Goal: Task Accomplishment & Management: Manage account settings

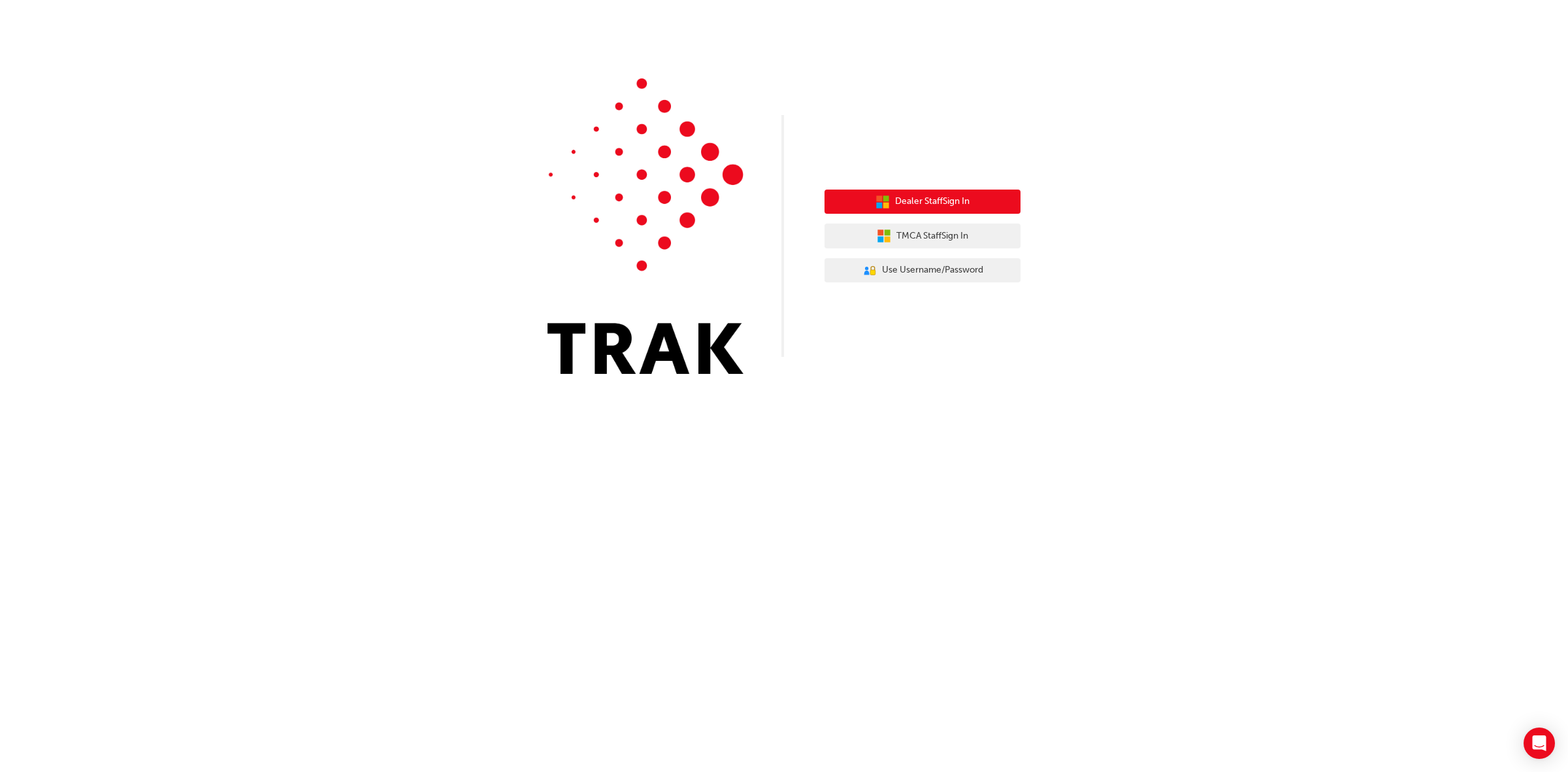
click at [926, 209] on button "Dealer Staff Sign In" at bounding box center [923, 201] width 196 height 25
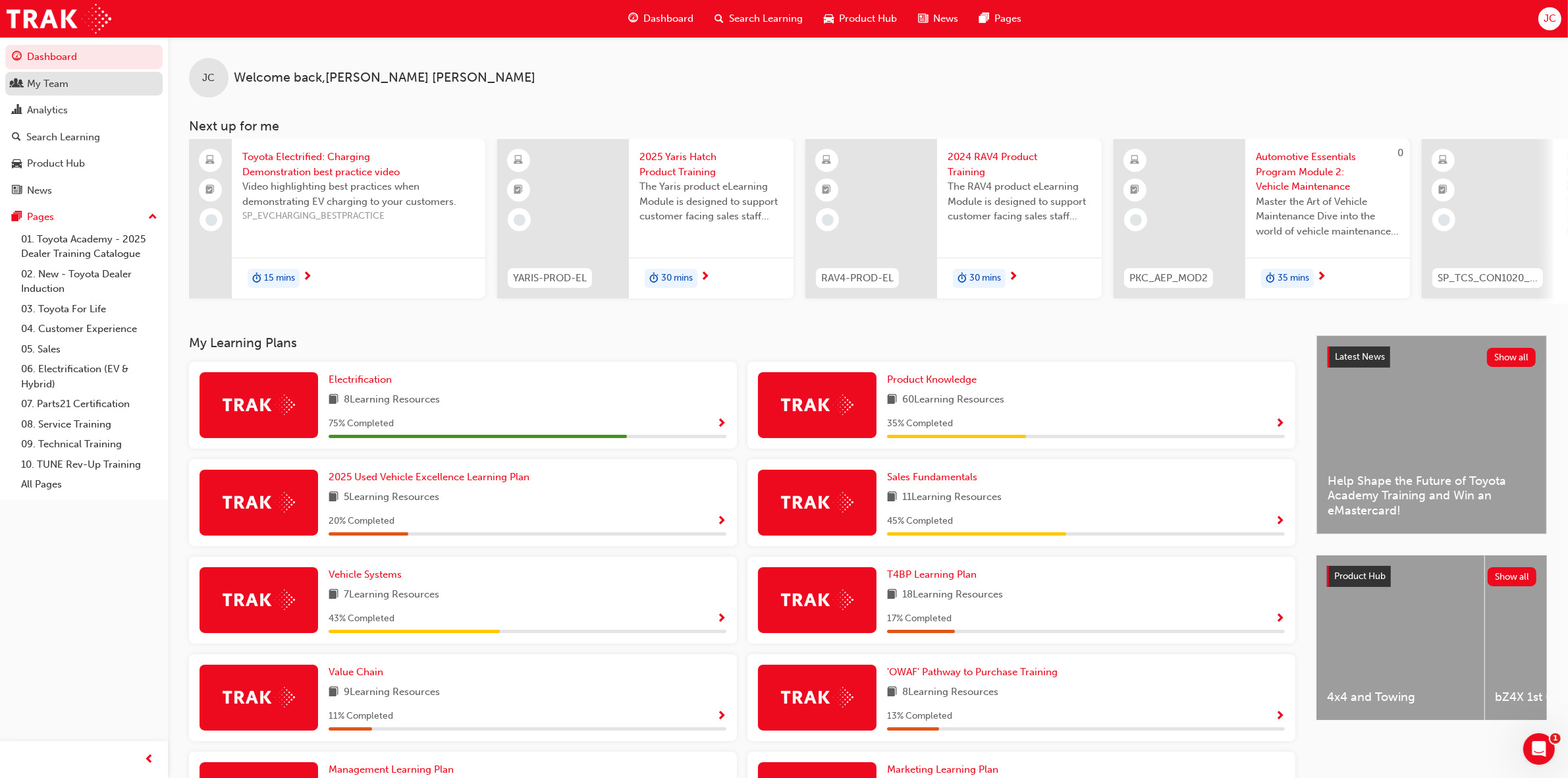
click at [45, 83] on div "My Team" at bounding box center [47, 83] width 41 height 15
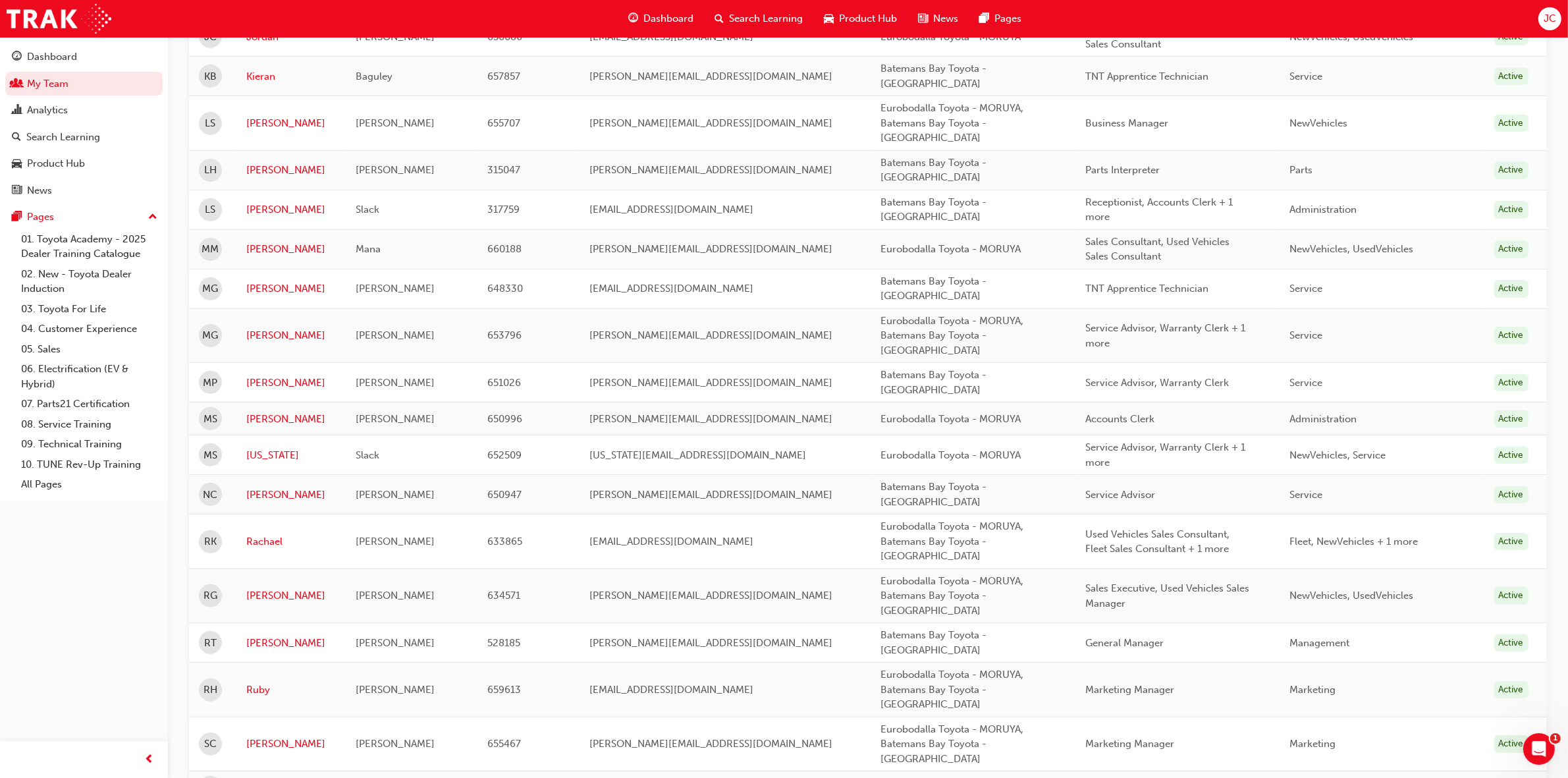
scroll to position [988, 0]
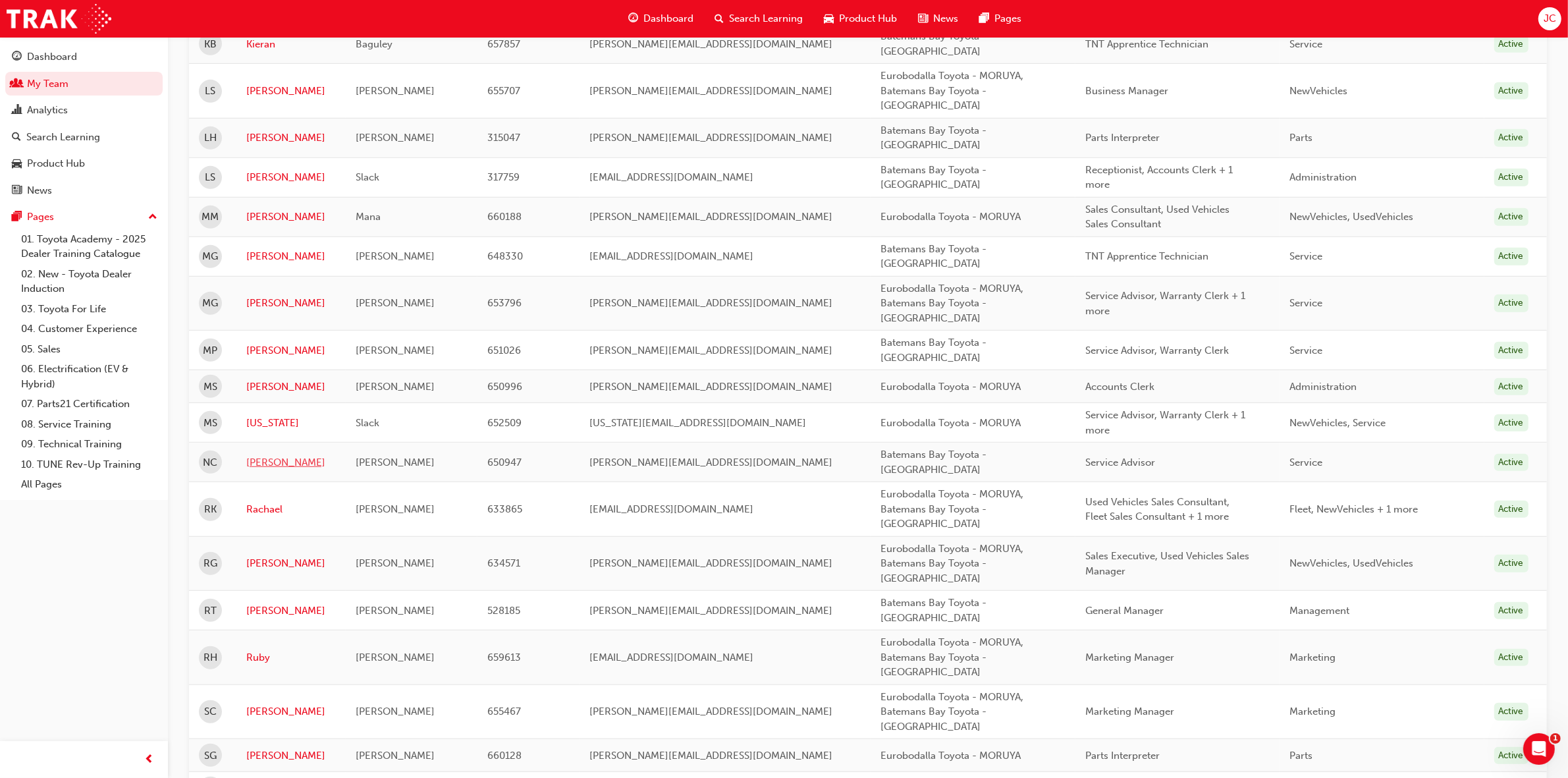
click at [265, 465] on link "[PERSON_NAME]" at bounding box center [291, 463] width 90 height 15
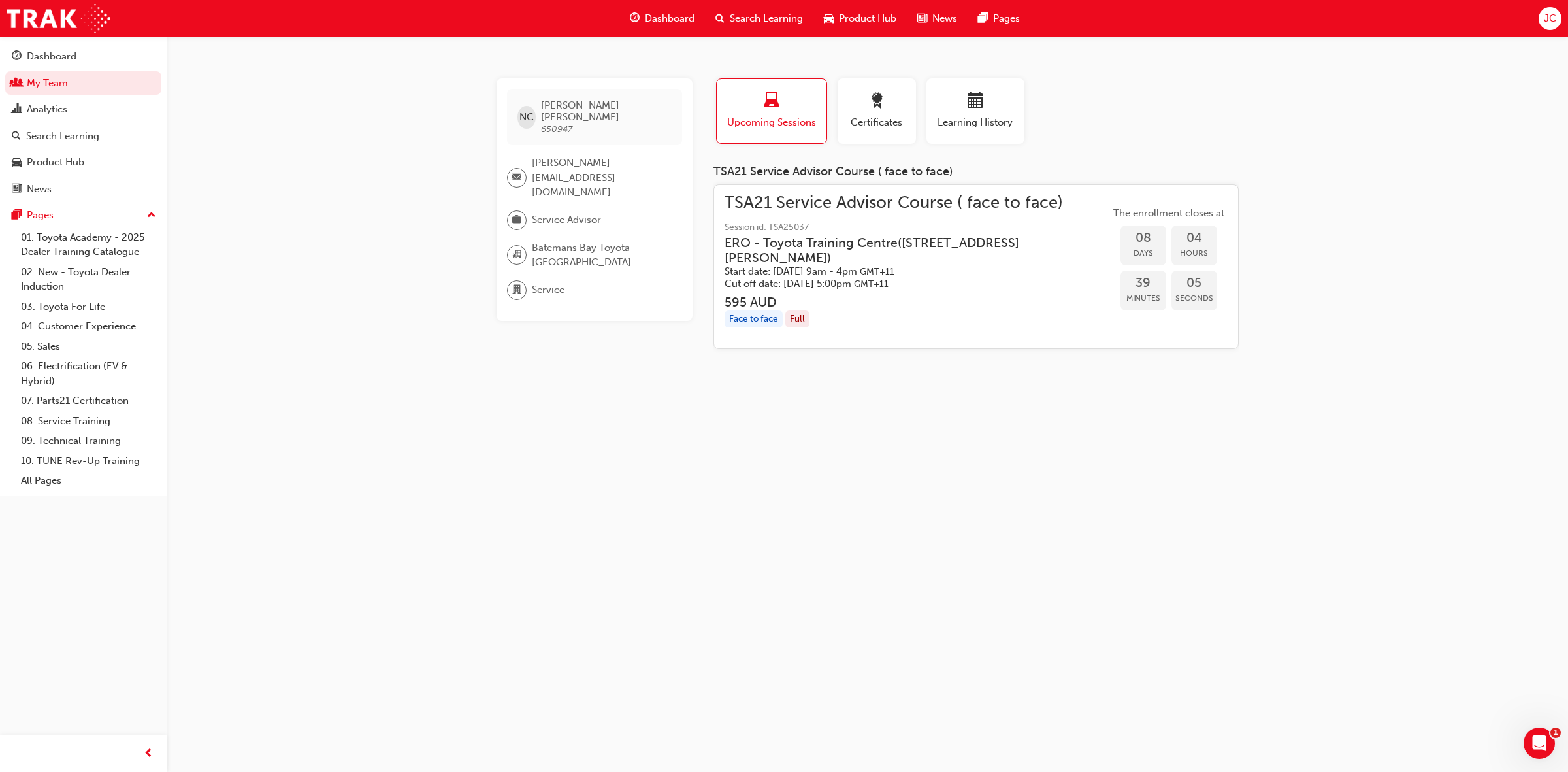
click at [812, 247] on h3 "ERO - Toyota Training Centre ( [STREET_ADDRESS][PERSON_NAME] )" at bounding box center [907, 250] width 365 height 31
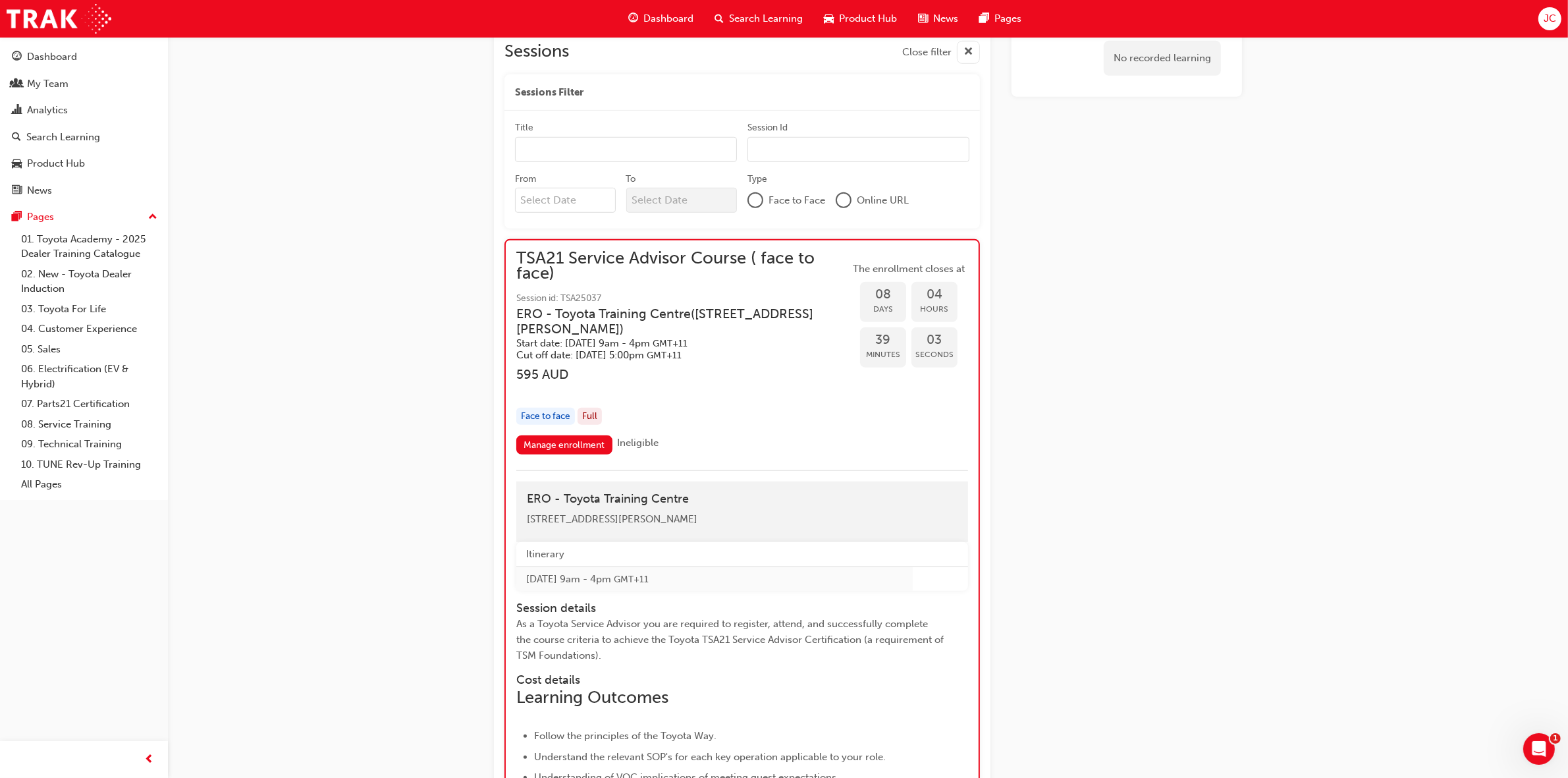
scroll to position [1026, 0]
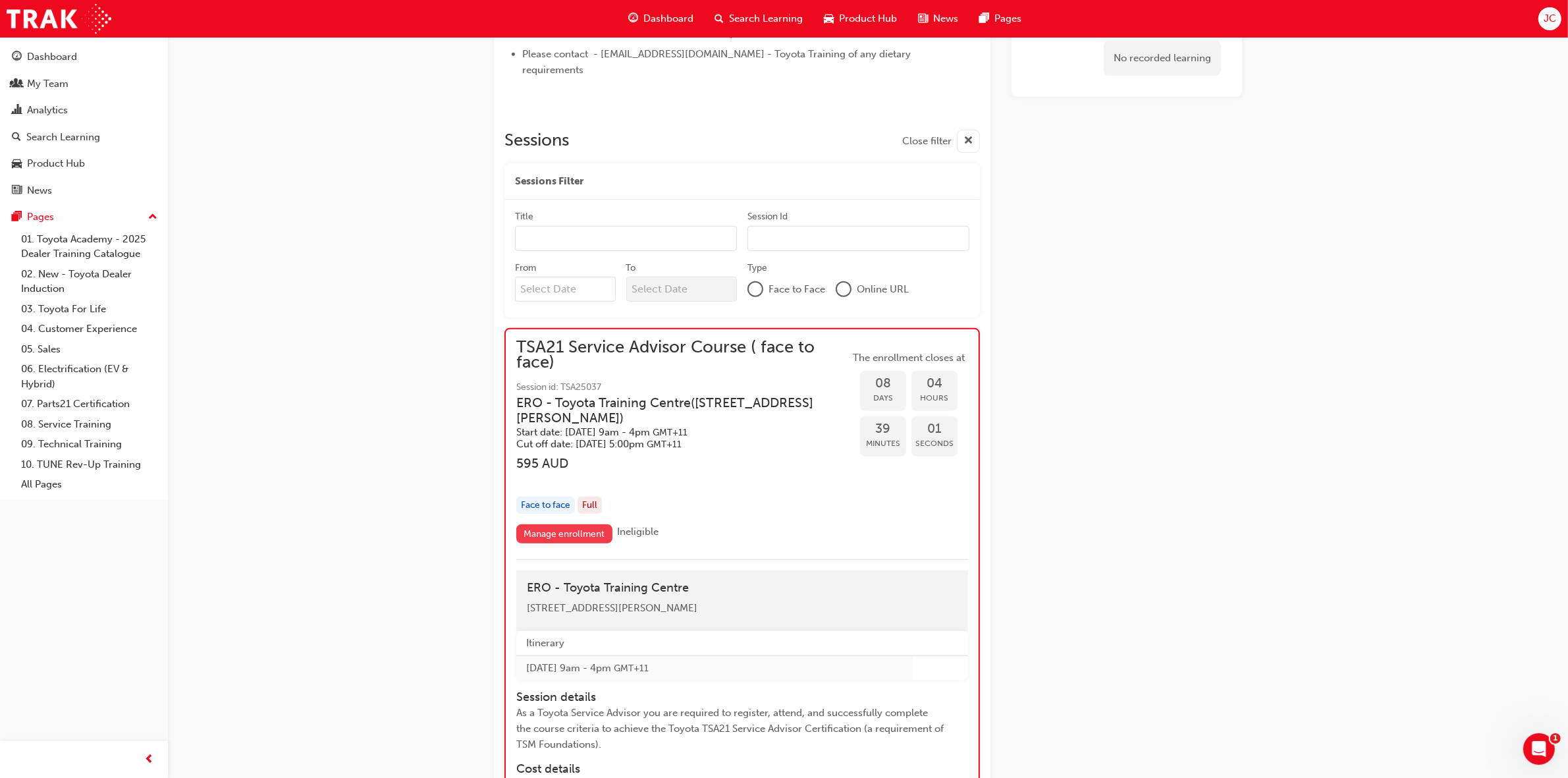
click at [539, 530] on link "Manage enrollment" at bounding box center [564, 534] width 96 height 19
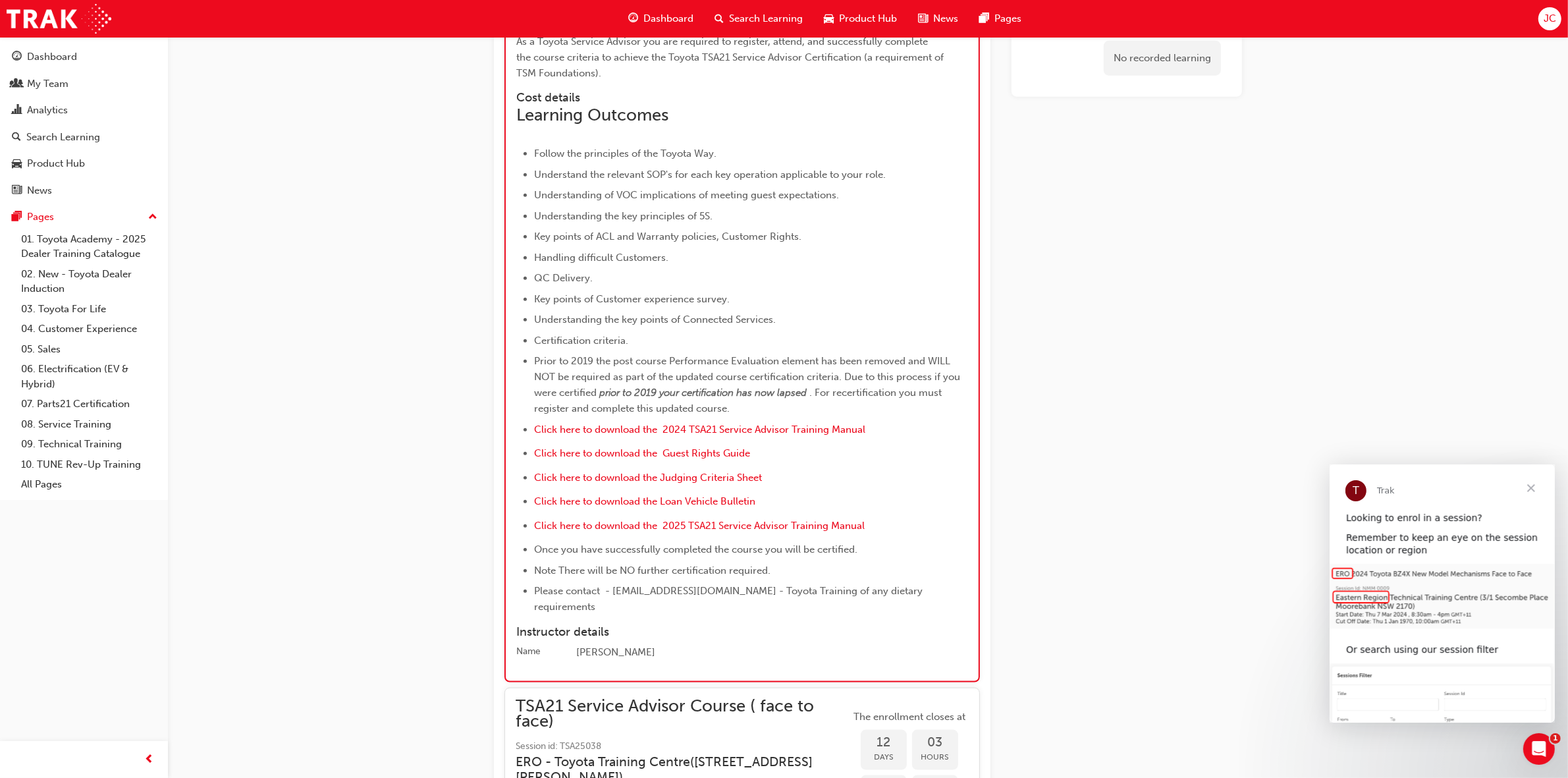
scroll to position [1746, 0]
